Goal: Task Accomplishment & Management: Manage account settings

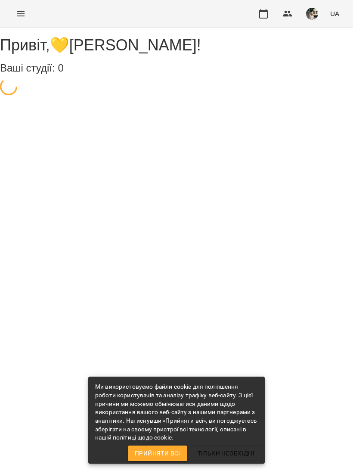
click at [270, 19] on button "button" at bounding box center [263, 13] width 21 height 21
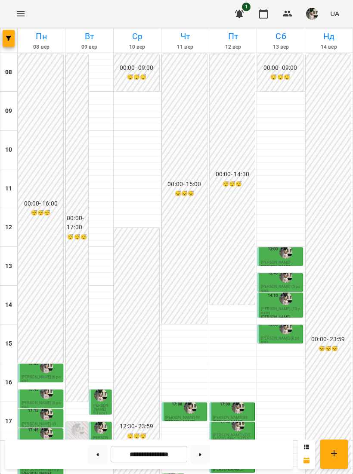
scroll to position [199, 0]
click at [234, 420] on p "[PERSON_NAME]" at bounding box center [227, 422] width 29 height 4
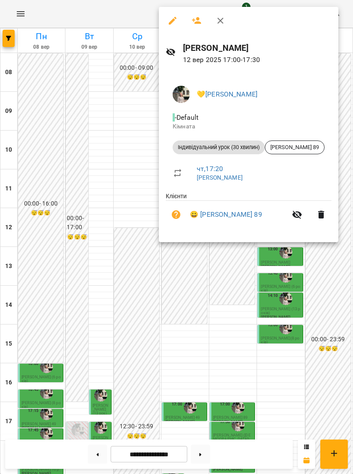
click at [295, 311] on div at bounding box center [176, 237] width 353 height 474
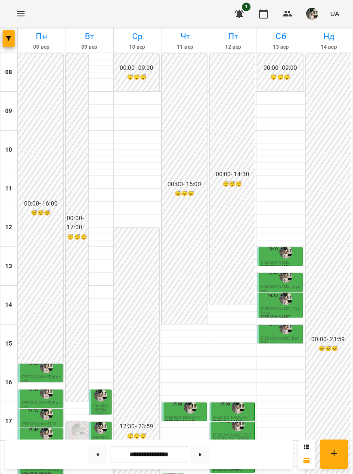
scroll to position [84, 0]
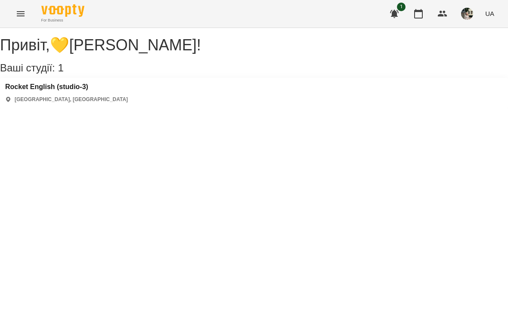
click at [418, 12] on icon "button" at bounding box center [418, 13] width 9 height 9
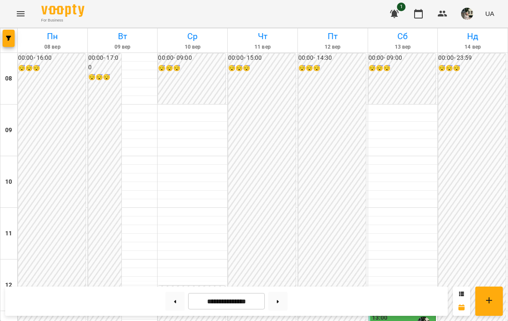
scroll to position [336, 0]
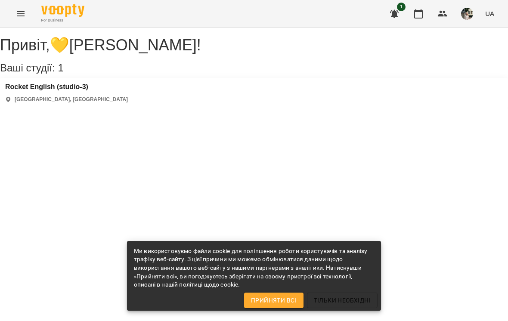
click at [422, 16] on icon "button" at bounding box center [418, 14] width 10 height 10
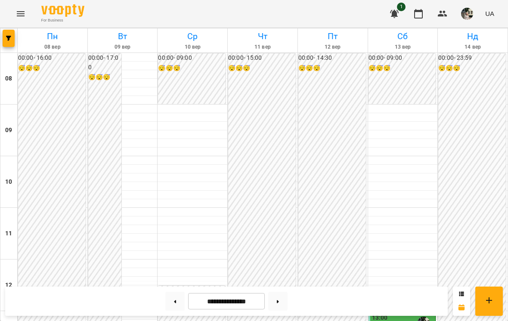
scroll to position [421, 0]
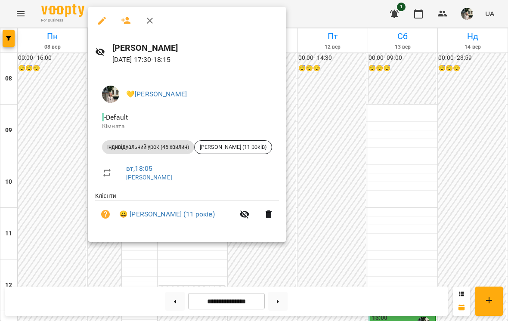
click at [403, 70] on div at bounding box center [254, 160] width 508 height 321
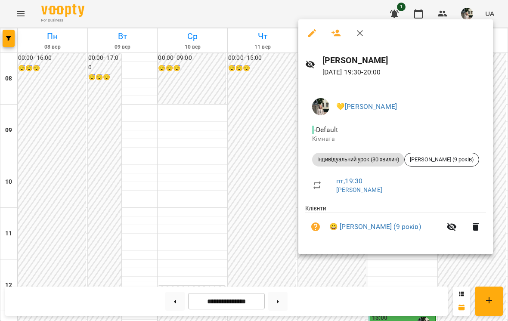
click at [221, 205] on div at bounding box center [254, 160] width 508 height 321
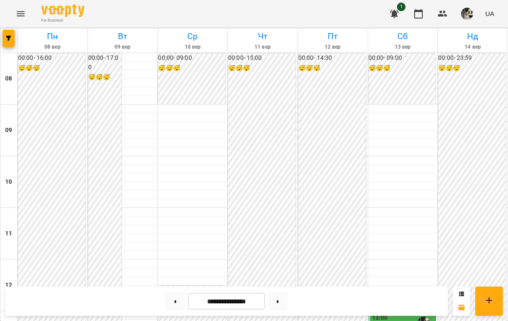
click at [174, 299] on button at bounding box center [174, 301] width 19 height 19
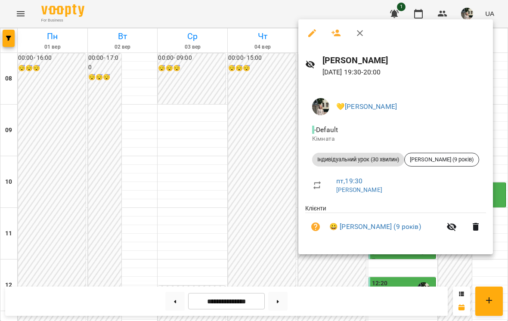
click at [426, 274] on div at bounding box center [254, 160] width 508 height 321
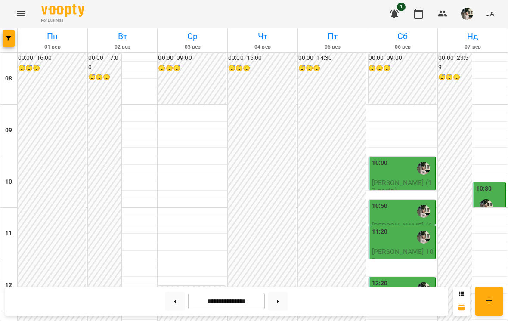
click at [274, 298] on button at bounding box center [277, 301] width 19 height 19
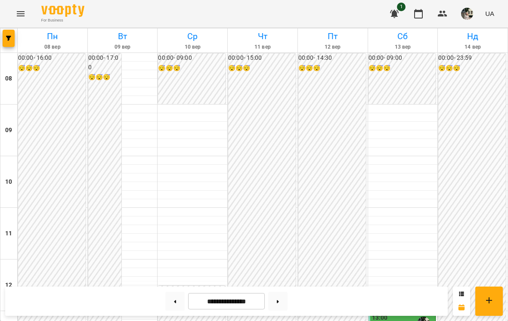
scroll to position [262, 0]
click at [406, 314] on div "13:00" at bounding box center [403, 324] width 62 height 20
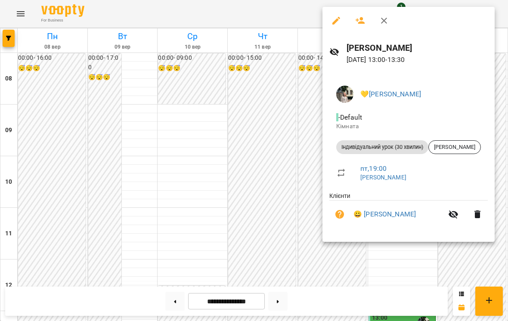
click at [292, 177] on div at bounding box center [254, 160] width 508 height 321
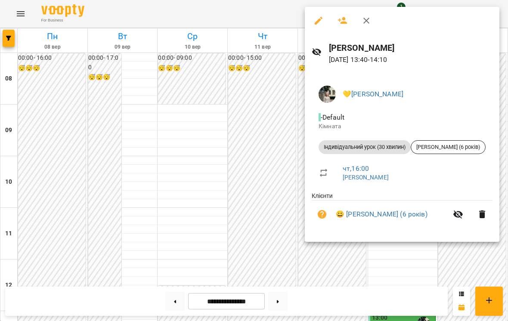
click at [250, 209] on div at bounding box center [254, 160] width 508 height 321
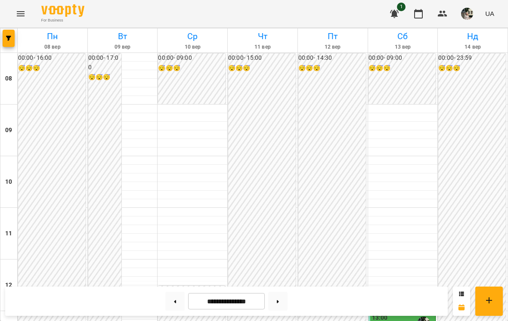
scroll to position [215, 0]
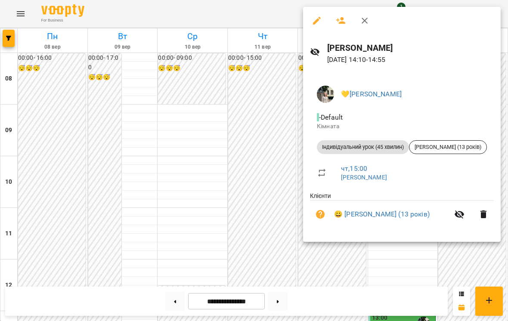
click at [226, 236] on div at bounding box center [254, 160] width 508 height 321
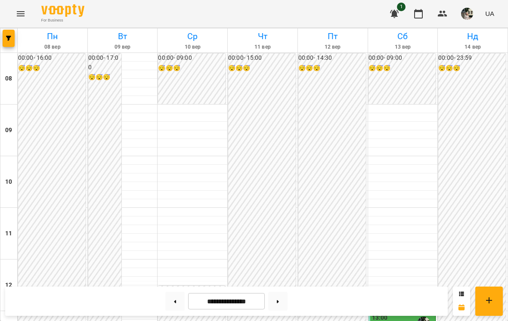
scroll to position [341, 0]
click at [276, 297] on button at bounding box center [277, 301] width 19 height 19
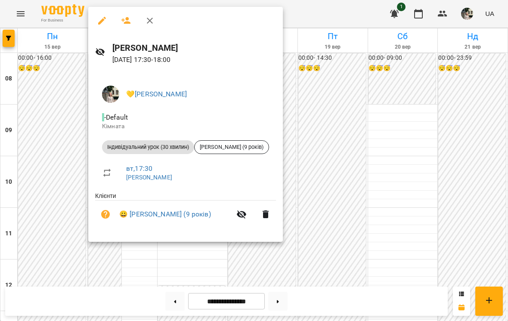
click at [381, 87] on div at bounding box center [254, 160] width 508 height 321
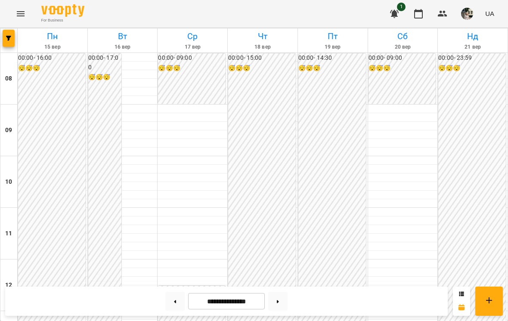
click at [176, 287] on div "**********" at bounding box center [226, 301] width 443 height 29
click at [174, 301] on button at bounding box center [174, 301] width 19 height 19
type input "**********"
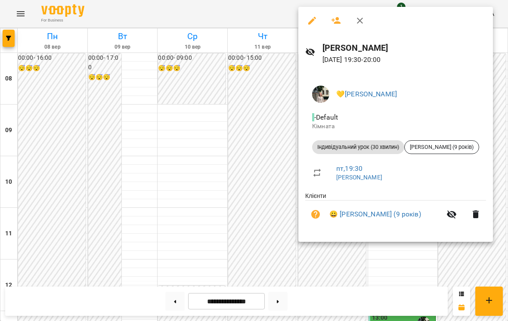
click at [400, 276] on div at bounding box center [254, 160] width 508 height 321
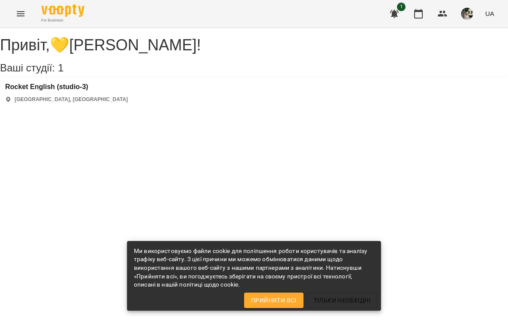
click at [423, 19] on button "button" at bounding box center [418, 13] width 21 height 21
click at [423, 22] on button "button" at bounding box center [418, 13] width 21 height 21
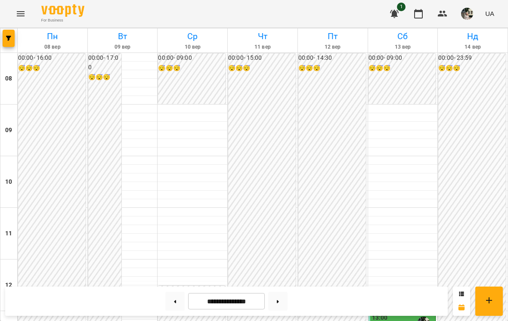
scroll to position [429, 0]
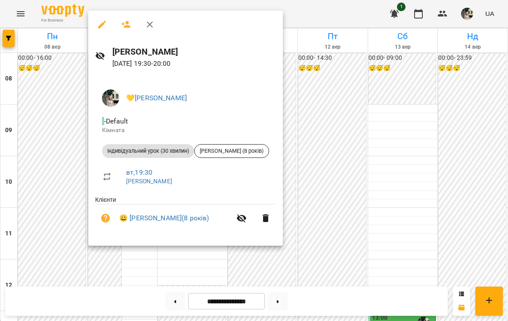
click at [375, 115] on div at bounding box center [254, 160] width 508 height 321
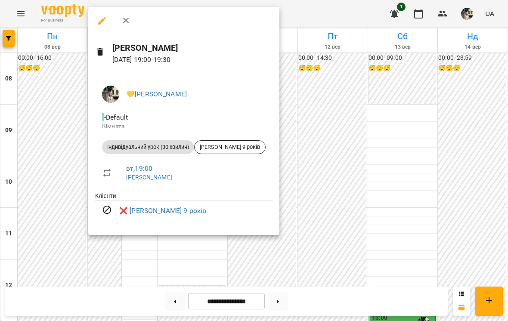
click at [388, 121] on div at bounding box center [254, 160] width 508 height 321
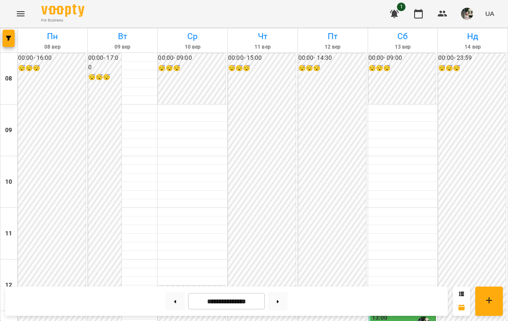
click at [168, 298] on button at bounding box center [174, 301] width 19 height 19
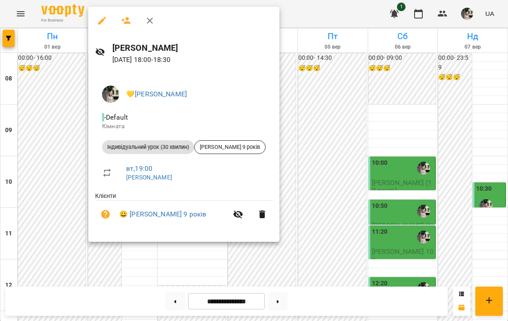
click at [341, 77] on div at bounding box center [254, 160] width 508 height 321
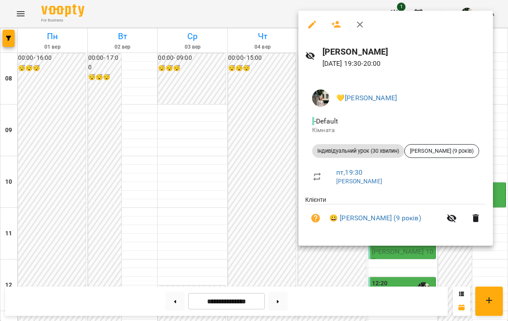
click at [426, 270] on div at bounding box center [254, 160] width 508 height 321
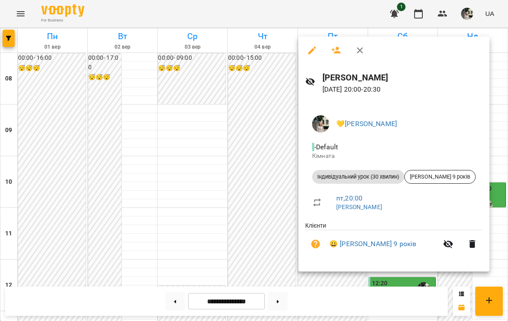
click at [405, 288] on div at bounding box center [254, 160] width 508 height 321
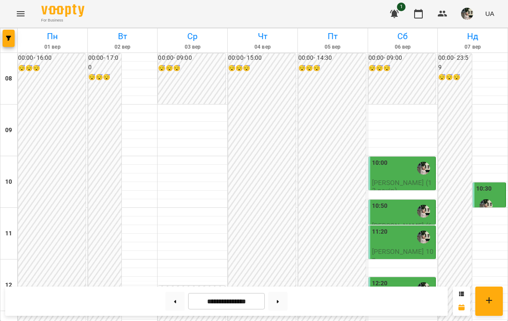
click at [272, 298] on button at bounding box center [277, 301] width 19 height 19
type input "**********"
